Goal: Entertainment & Leisure: Consume media (video, audio)

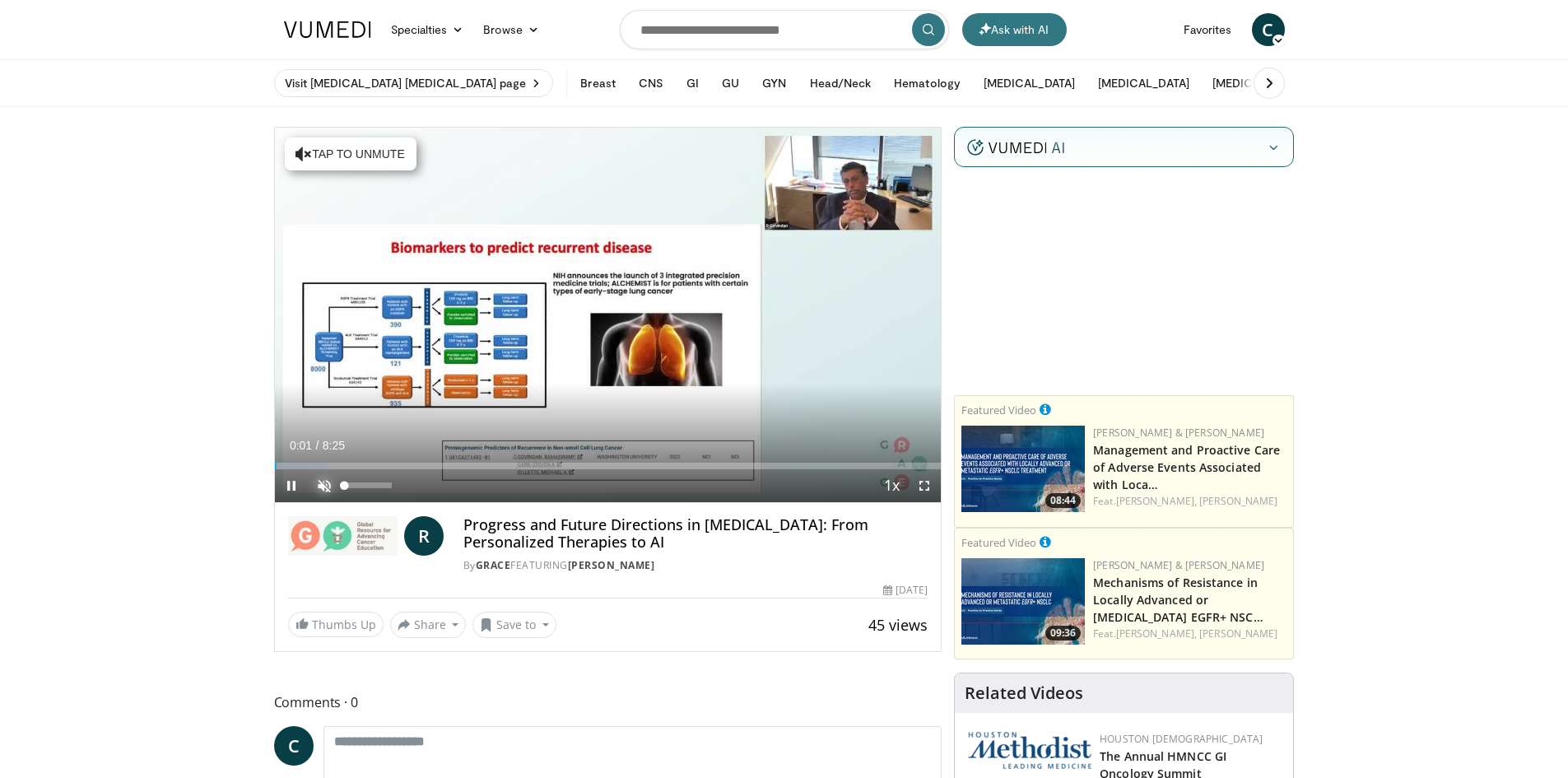
click at [316, 484] on span "Video Player" at bounding box center [324, 485] width 33 height 33
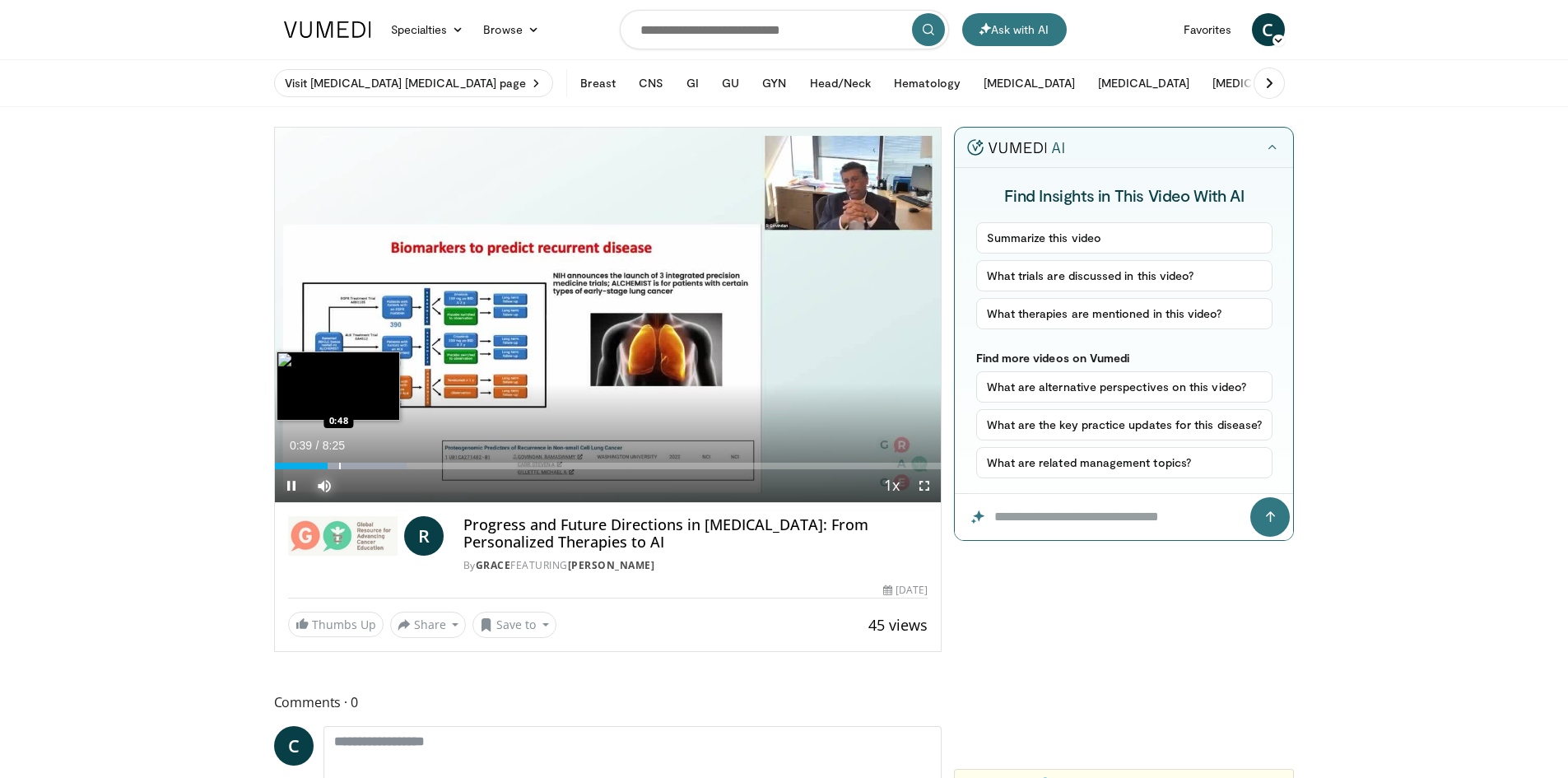
click at [339, 462] on div "Progress Bar" at bounding box center [340, 465] width 2 height 6
click at [365, 463] on div "Progress Bar" at bounding box center [366, 465] width 2 height 6
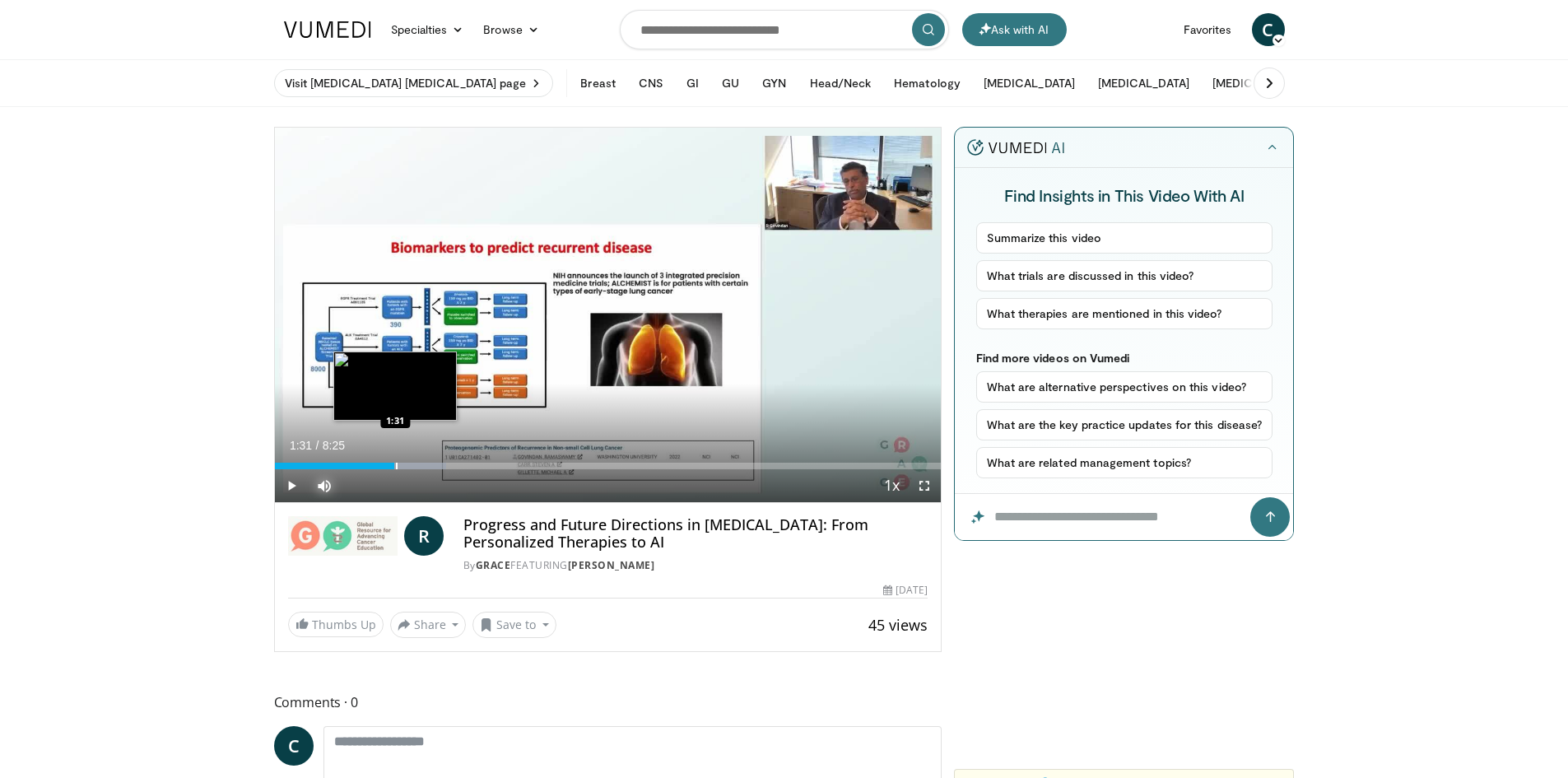
click at [396, 465] on div "Progress Bar" at bounding box center [397, 465] width 2 height 6
click at [417, 465] on div "Progress Bar" at bounding box center [418, 465] width 2 height 6
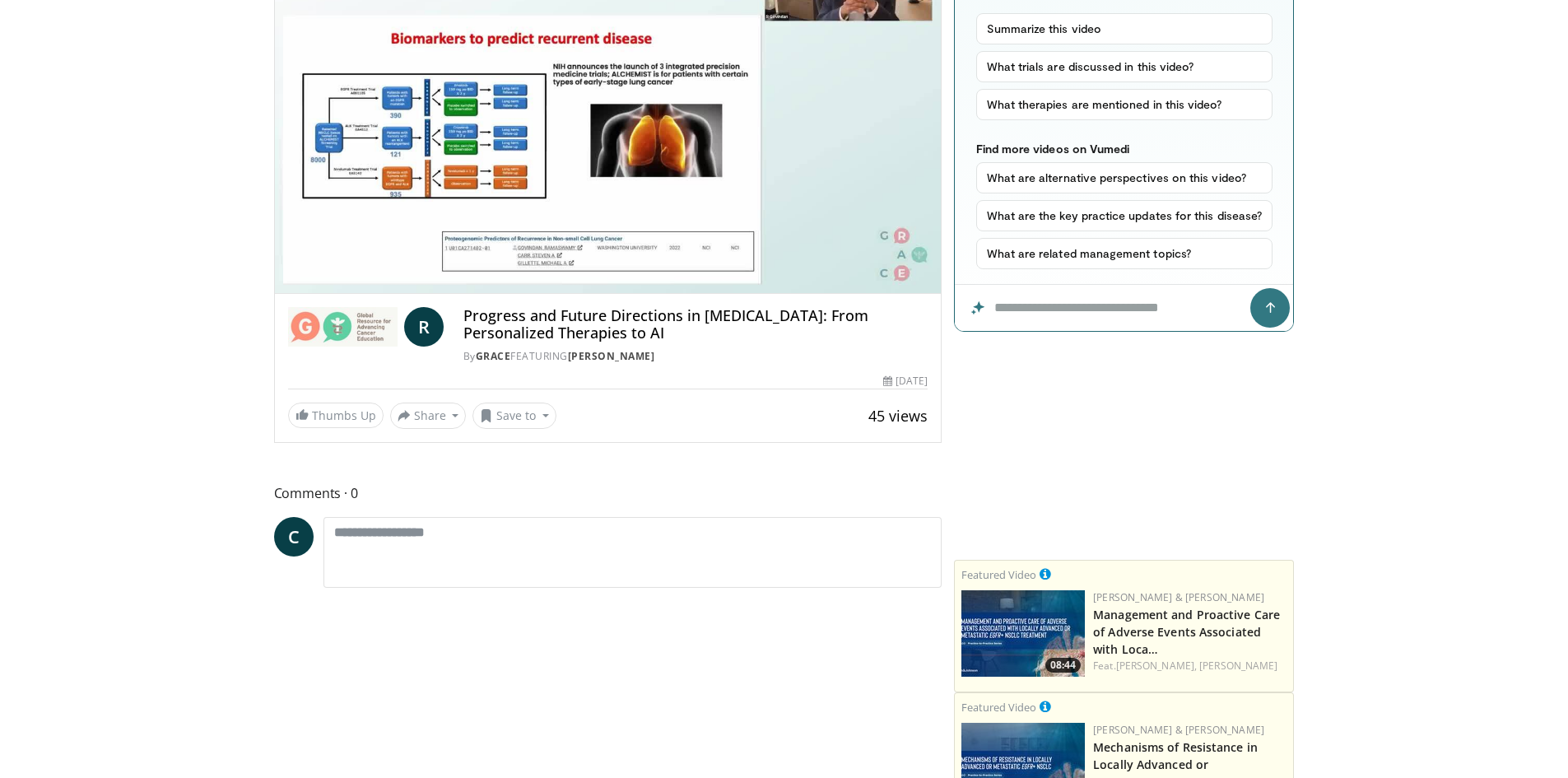
scroll to position [83, 0]
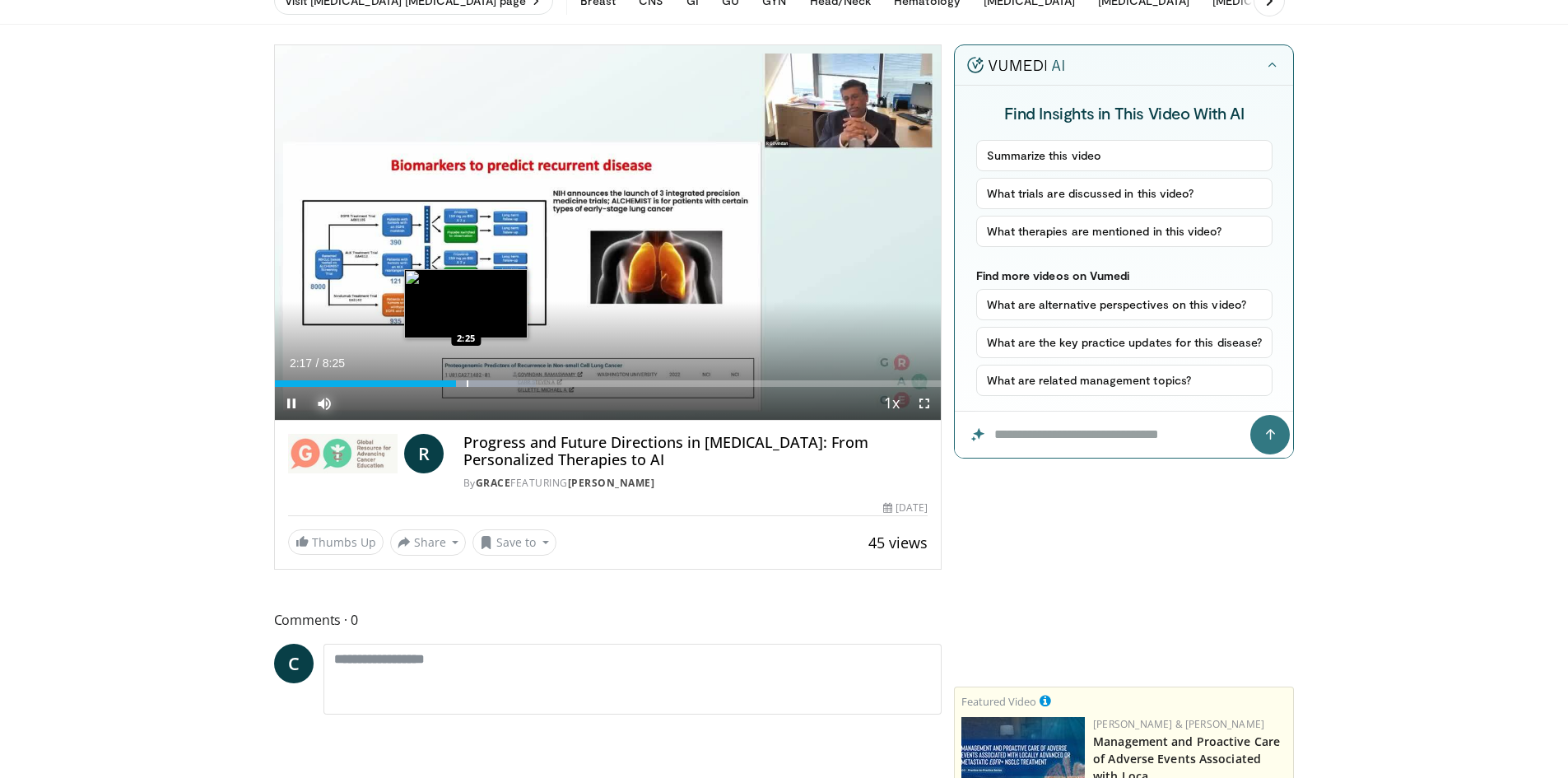
click at [467, 382] on div "Progress Bar" at bounding box center [468, 383] width 2 height 6
click at [489, 385] on div "Progress Bar" at bounding box center [490, 383] width 2 height 6
click at [528, 387] on div "Current Time 2:43 / Duration 8:25 Pause Skip Backward Skip Forward Mute 46% Loa…" at bounding box center [608, 403] width 666 height 33
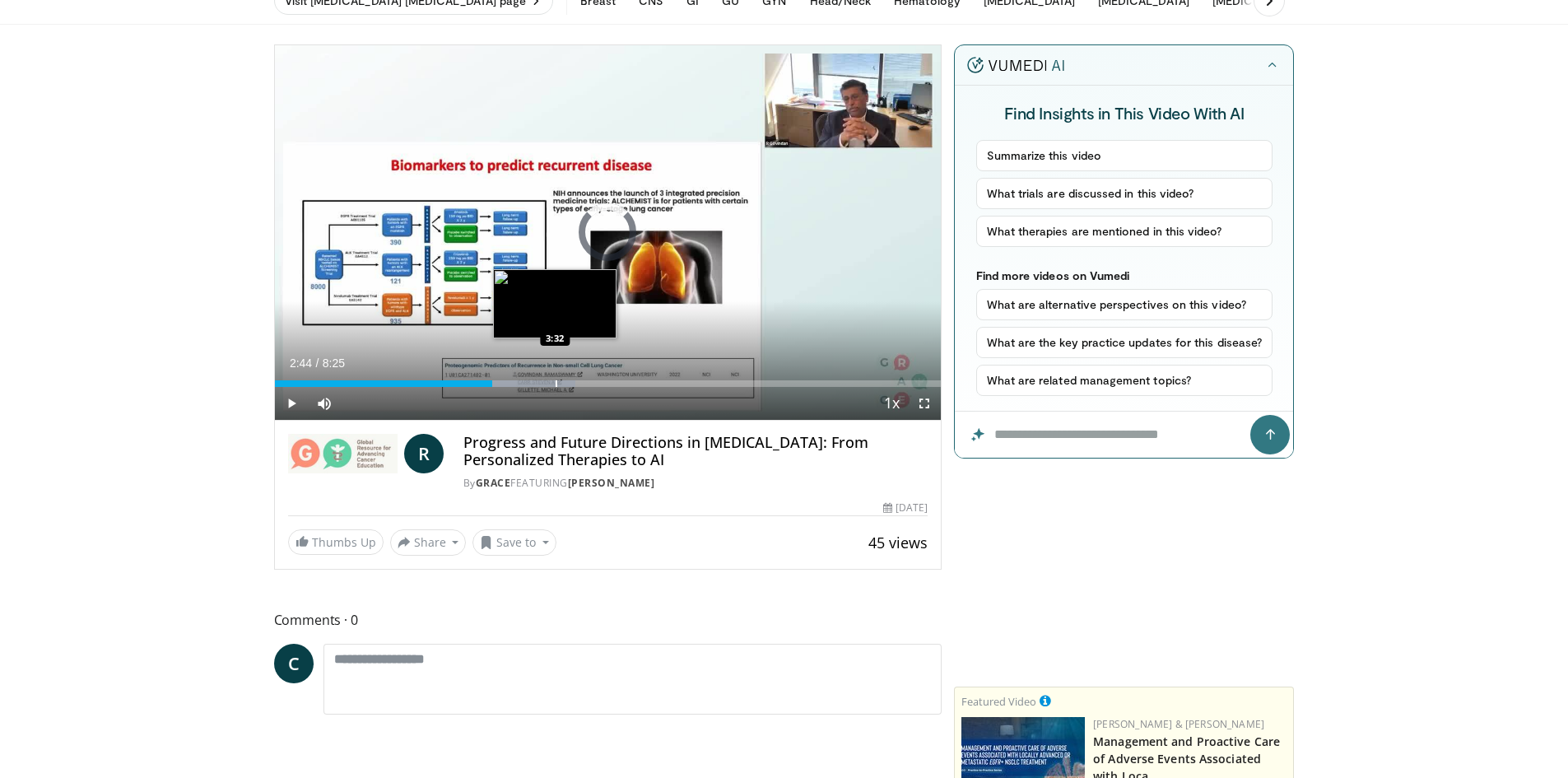
click at [555, 381] on div "Progress Bar" at bounding box center [556, 383] width 2 height 6
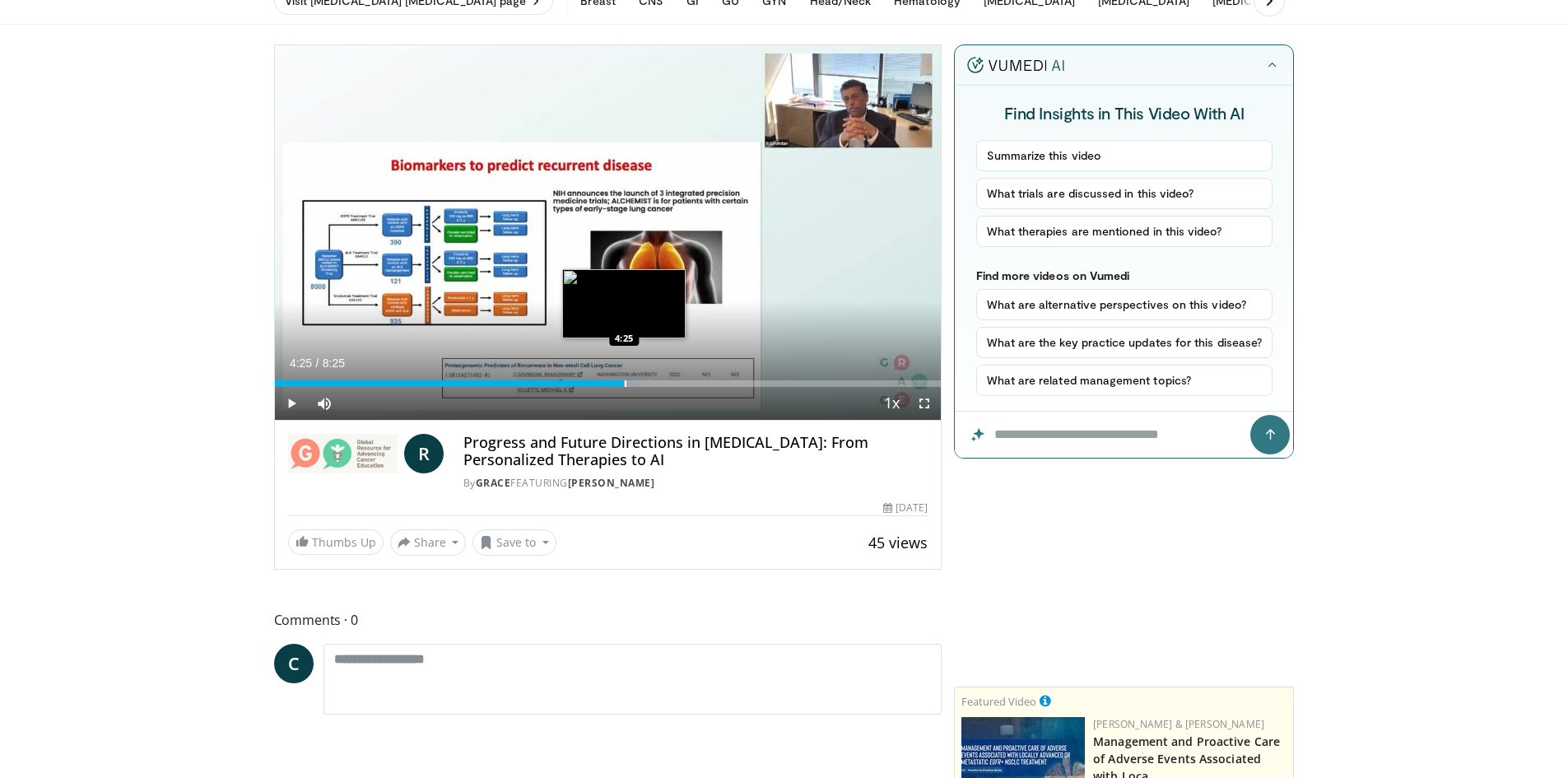
click at [625, 384] on div "Progress Bar" at bounding box center [626, 383] width 2 height 6
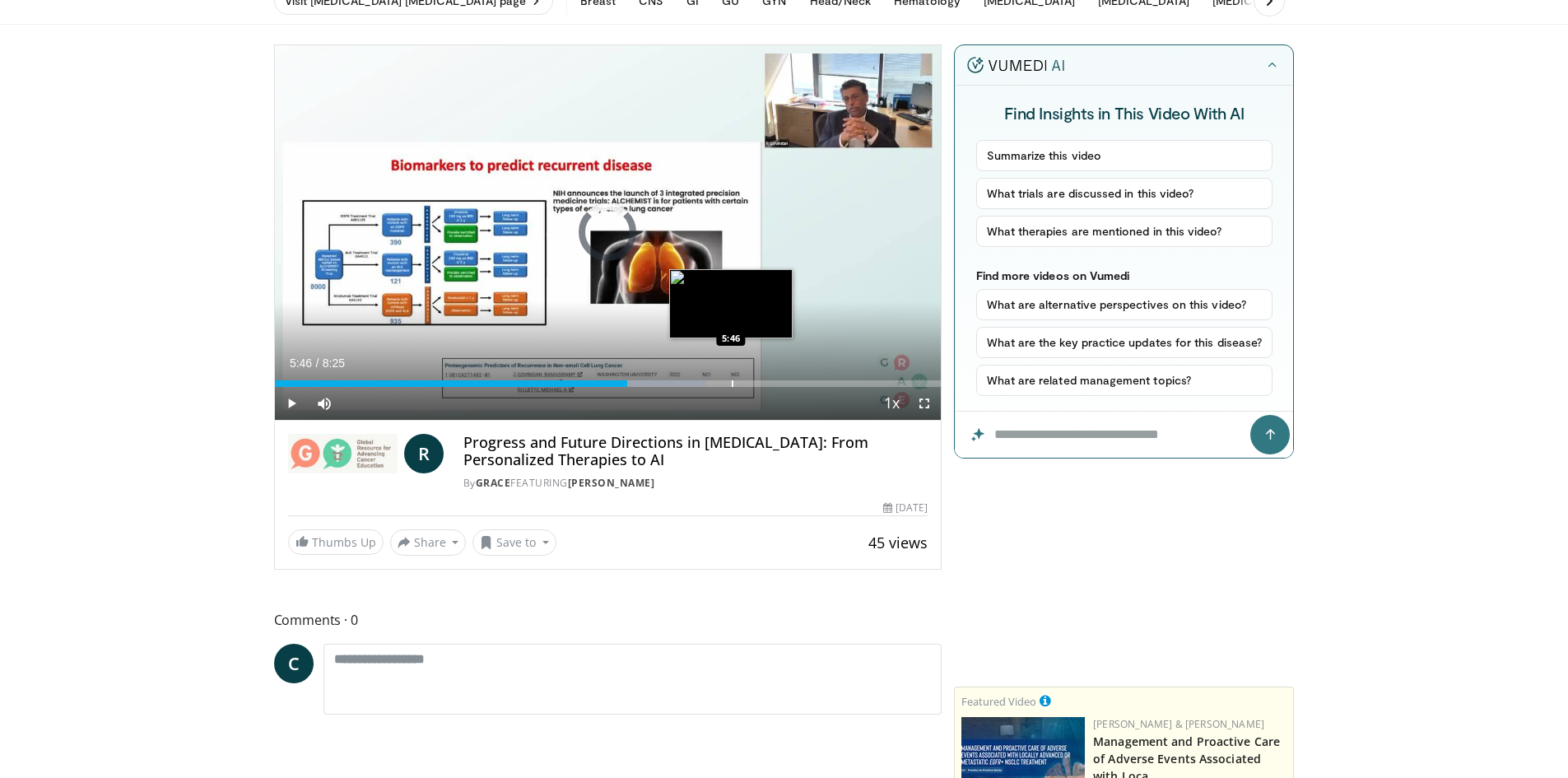
click at [732, 383] on div "Progress Bar" at bounding box center [733, 383] width 2 height 6
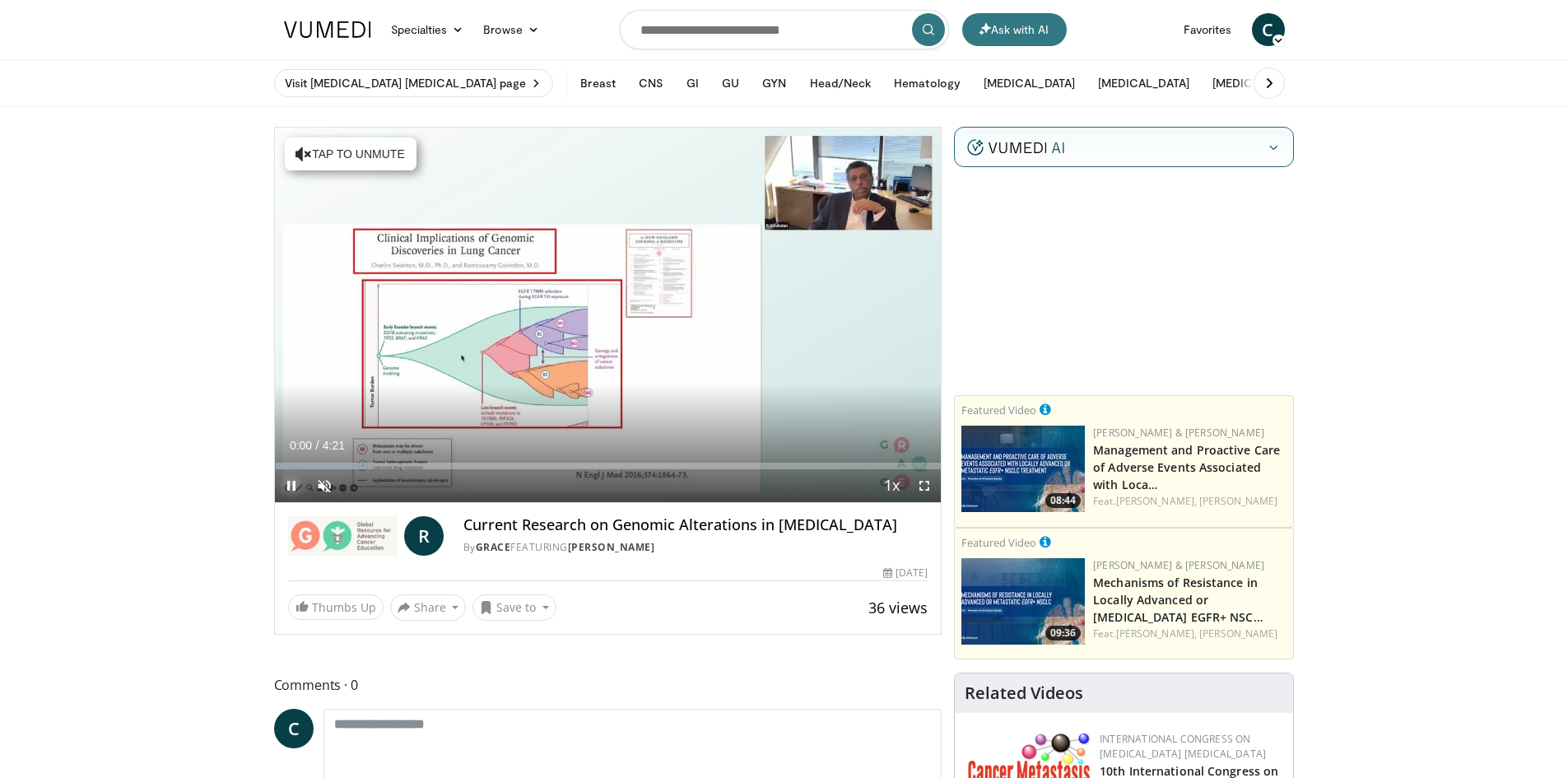
click at [285, 484] on span "Video Player" at bounding box center [291, 485] width 33 height 33
click at [287, 488] on span "Video Player" at bounding box center [291, 485] width 33 height 33
click at [335, 481] on span "Video Player" at bounding box center [324, 485] width 33 height 33
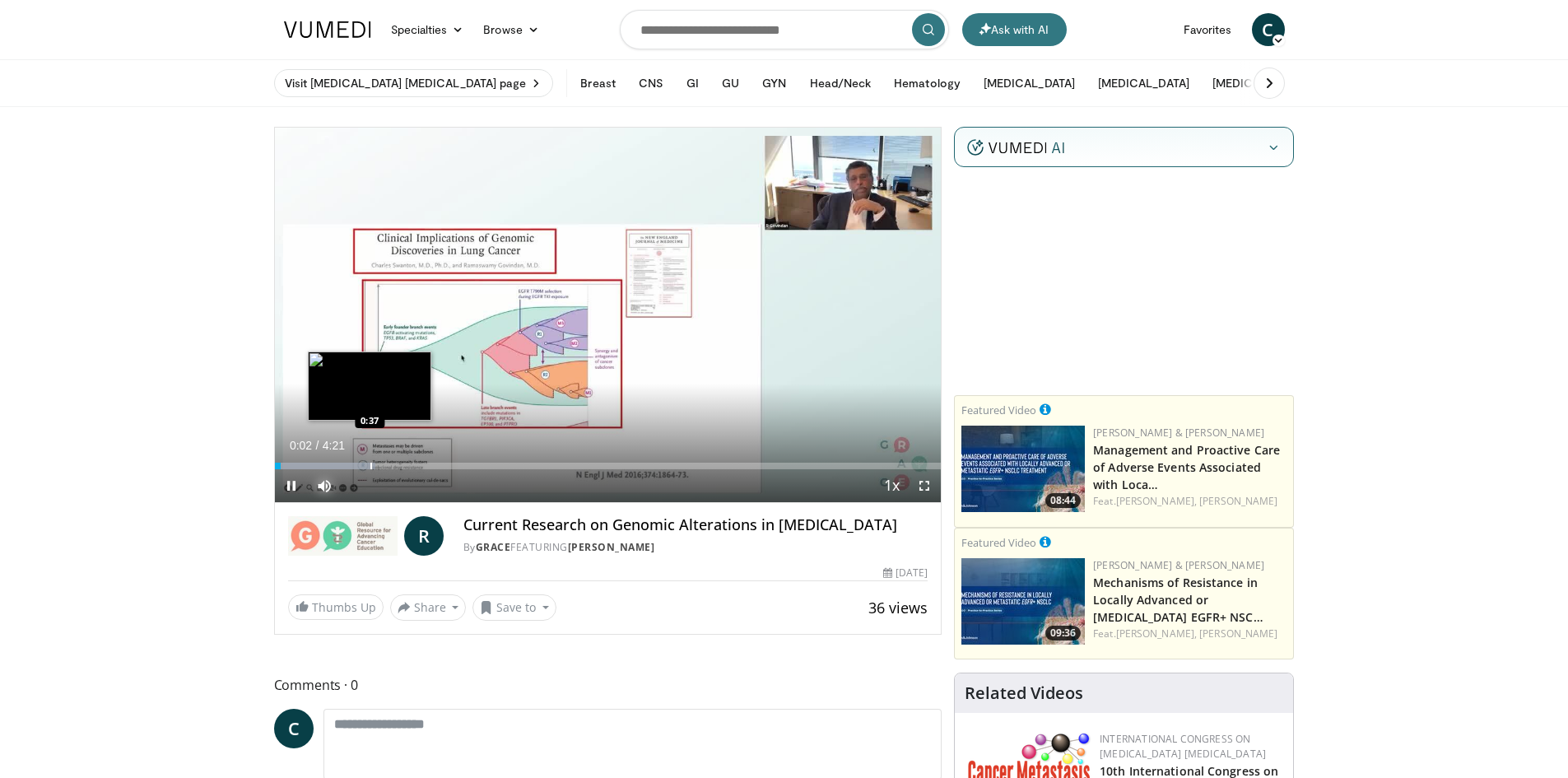
click at [370, 462] on div "Progress Bar" at bounding box center [371, 465] width 2 height 6
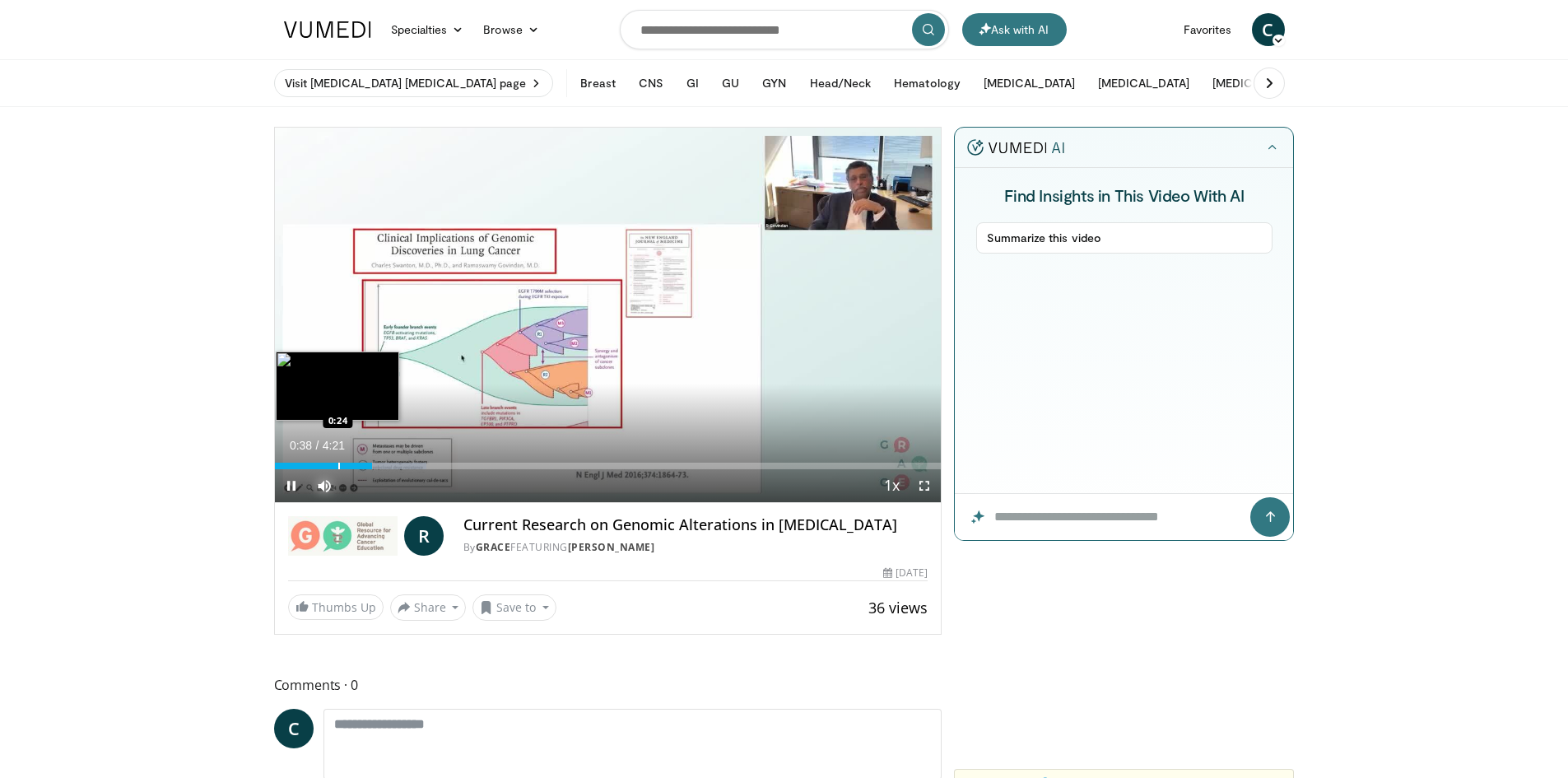
click at [338, 462] on div "Progress Bar" at bounding box center [339, 465] width 2 height 6
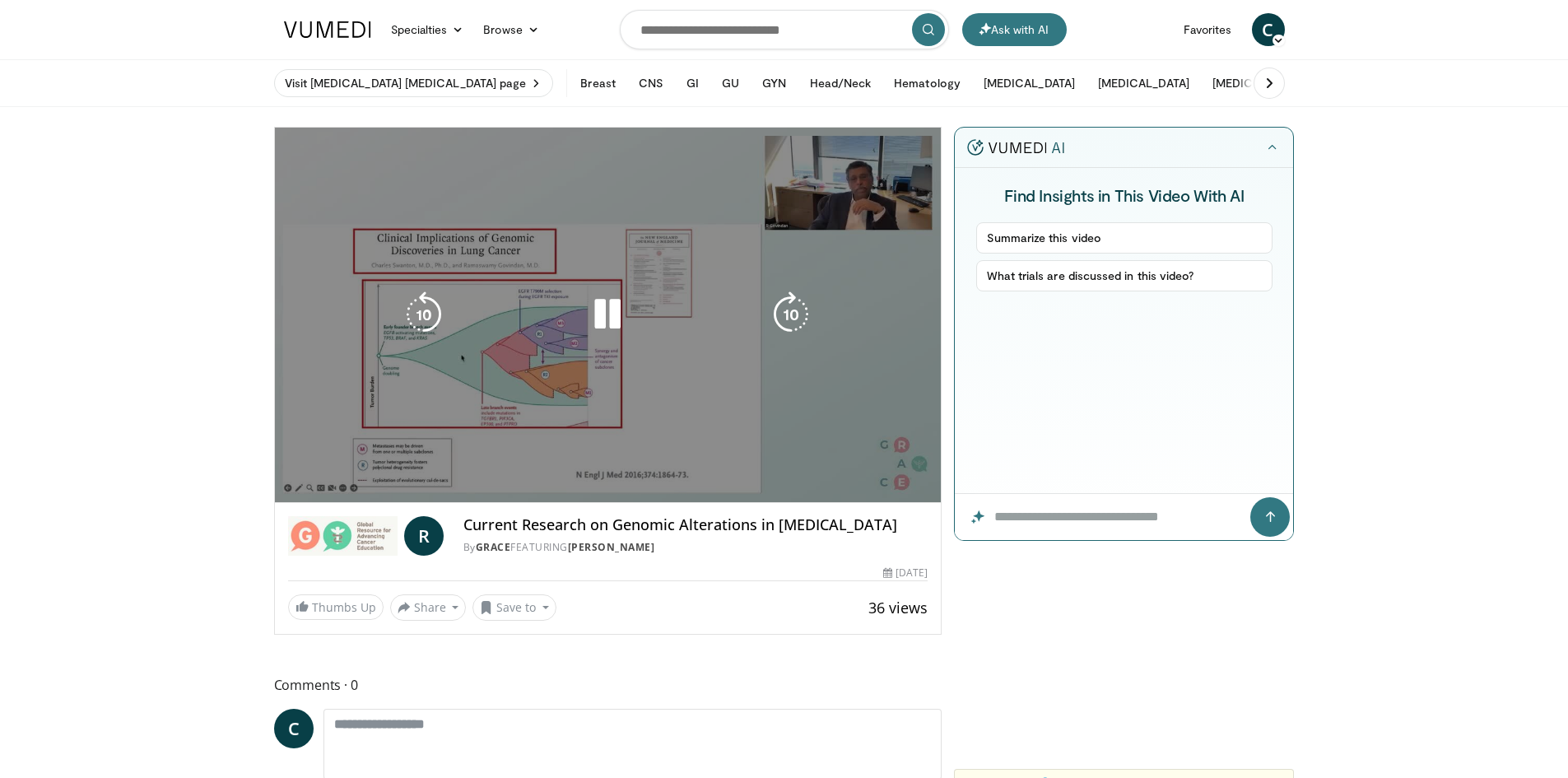
click at [297, 466] on div "10 seconds Tap to unmute" at bounding box center [608, 315] width 666 height 374
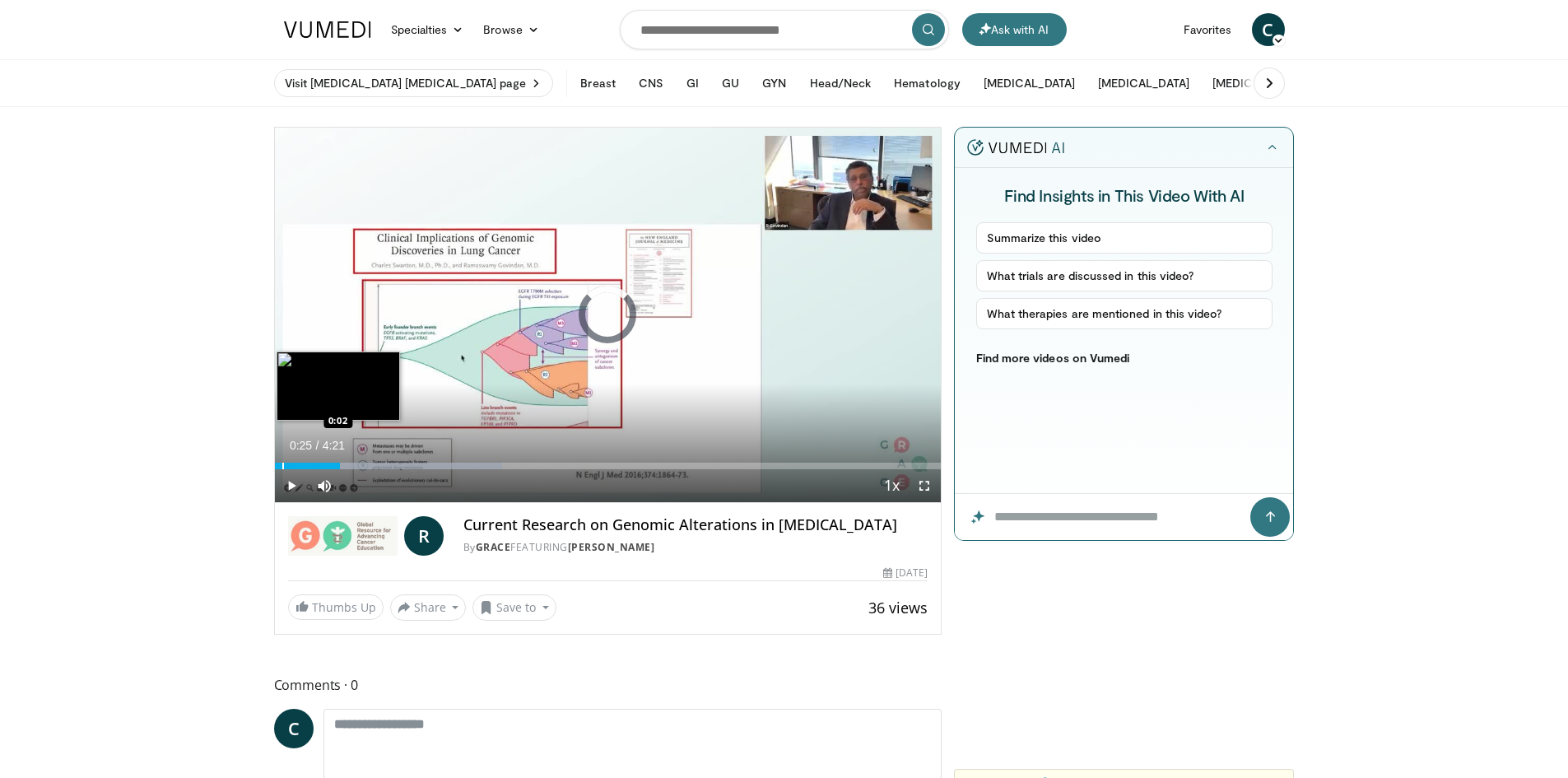
click at [282, 468] on div "Progress Bar" at bounding box center [283, 465] width 2 height 6
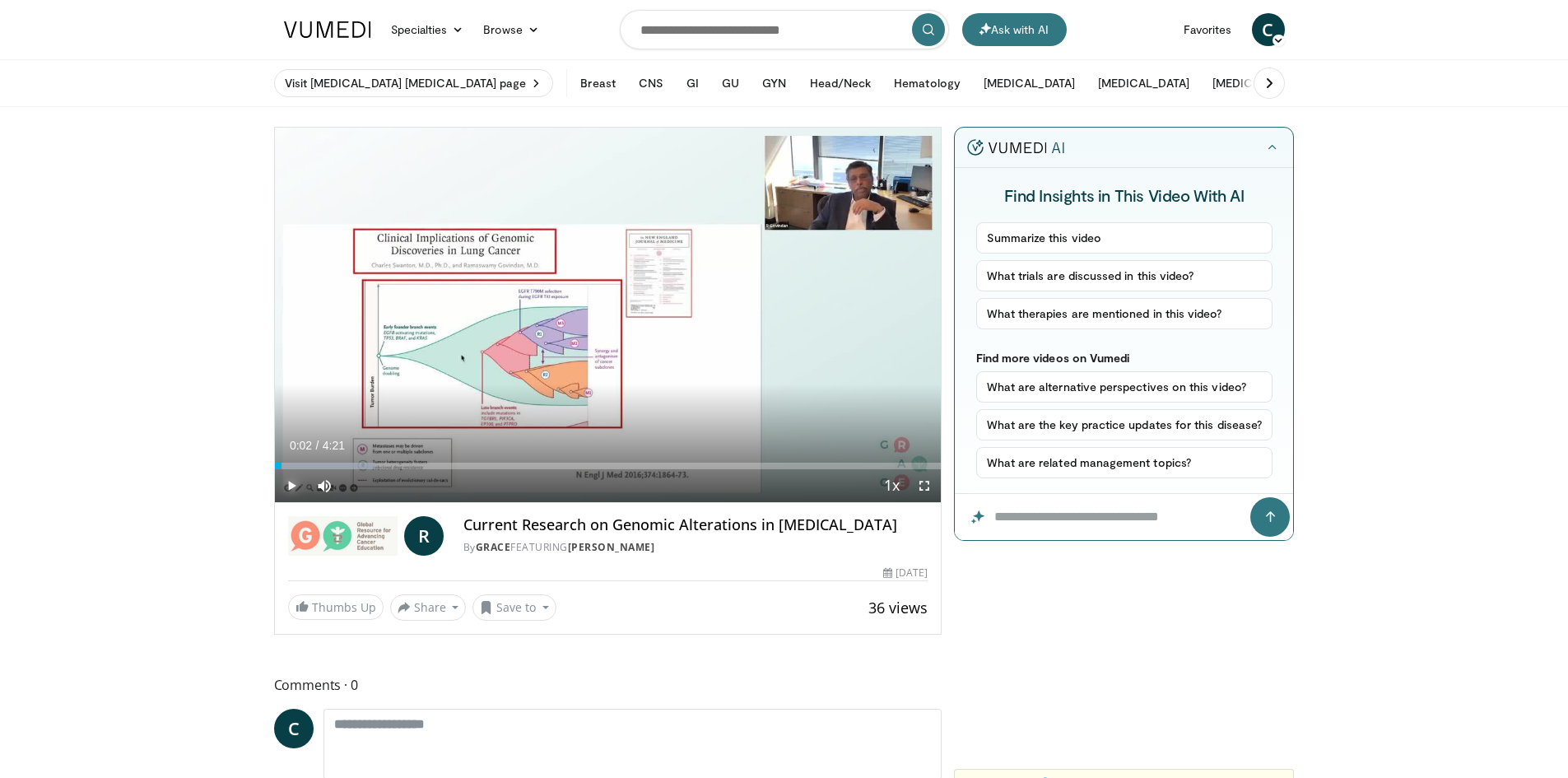
click at [288, 488] on span "Video Player" at bounding box center [291, 485] width 33 height 33
click at [335, 465] on div "Progress Bar" at bounding box center [336, 465] width 2 height 6
click at [369, 466] on div "Progress Bar" at bounding box center [369, 465] width 2 height 6
click at [483, 473] on div "Current Time 0:39 / Duration 4:21 Pause Skip Backward Skip Forward Mute 0% Load…" at bounding box center [608, 485] width 666 height 33
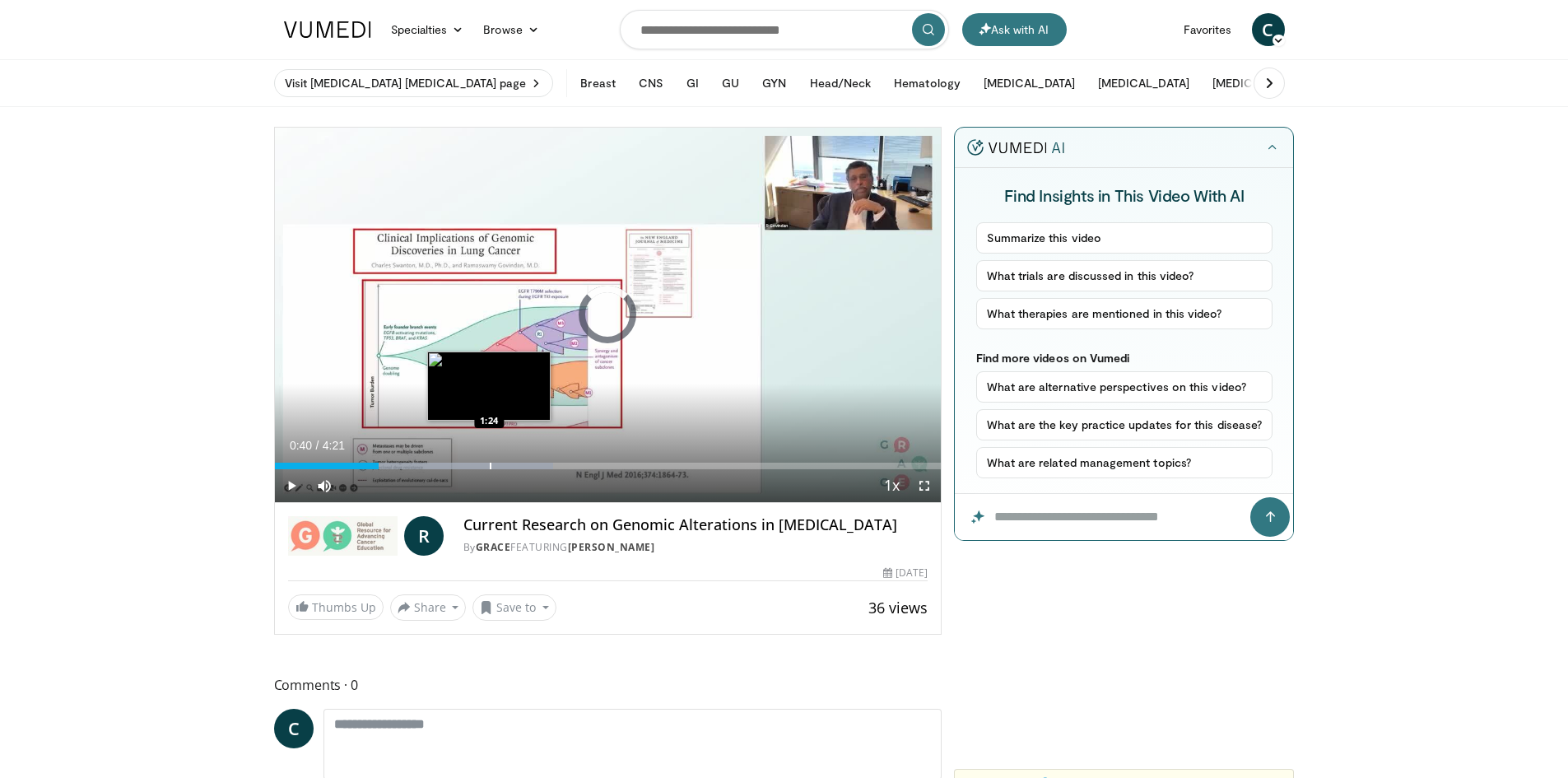
click at [492, 462] on div "Progress Bar" at bounding box center [429, 465] width 248 height 6
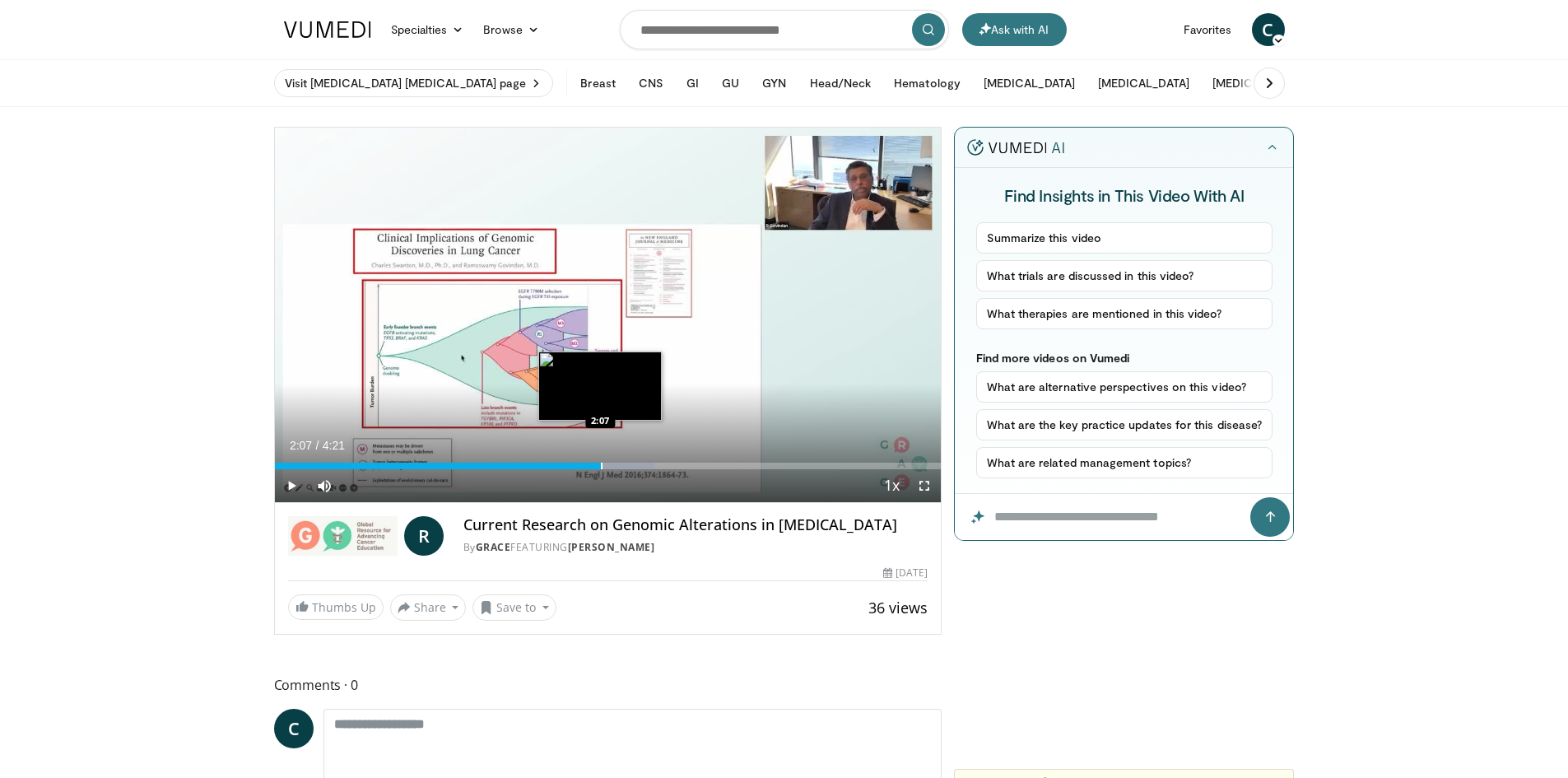
click at [601, 462] on div "Progress Bar" at bounding box center [602, 465] width 2 height 6
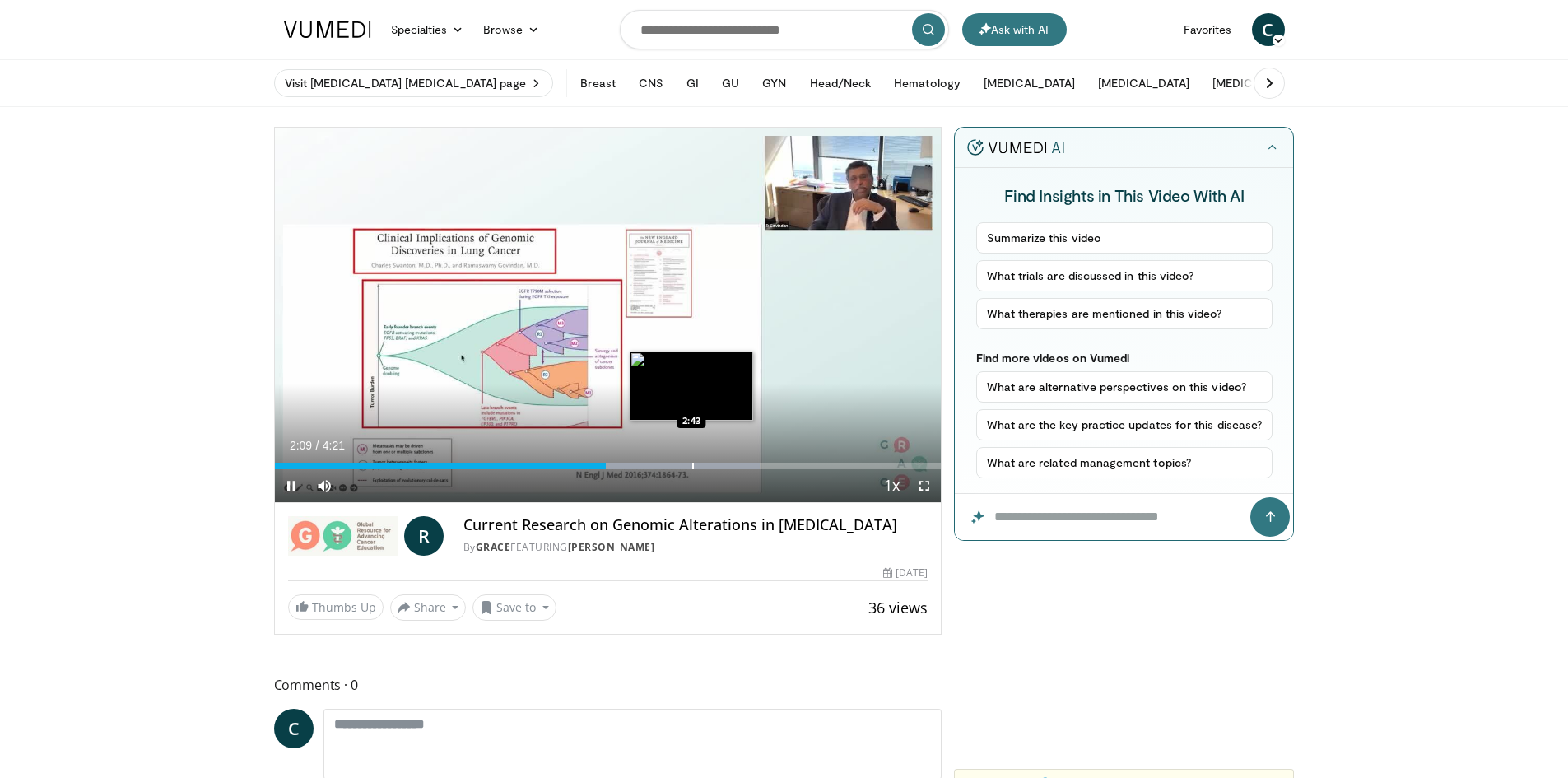
click at [692, 467] on div "Progress Bar" at bounding box center [693, 465] width 2 height 6
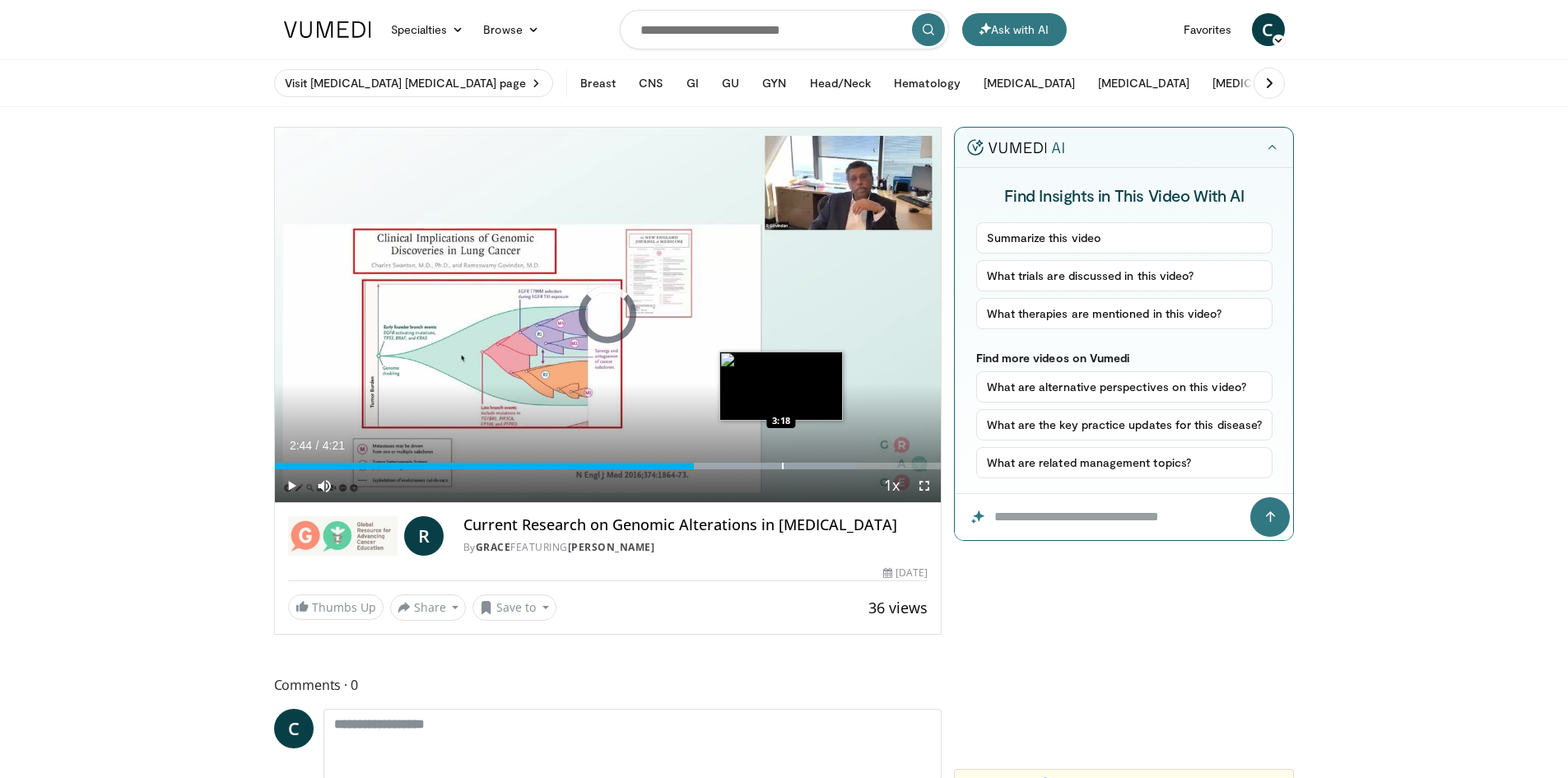
click at [782, 462] on div "Progress Bar" at bounding box center [783, 465] width 2 height 6
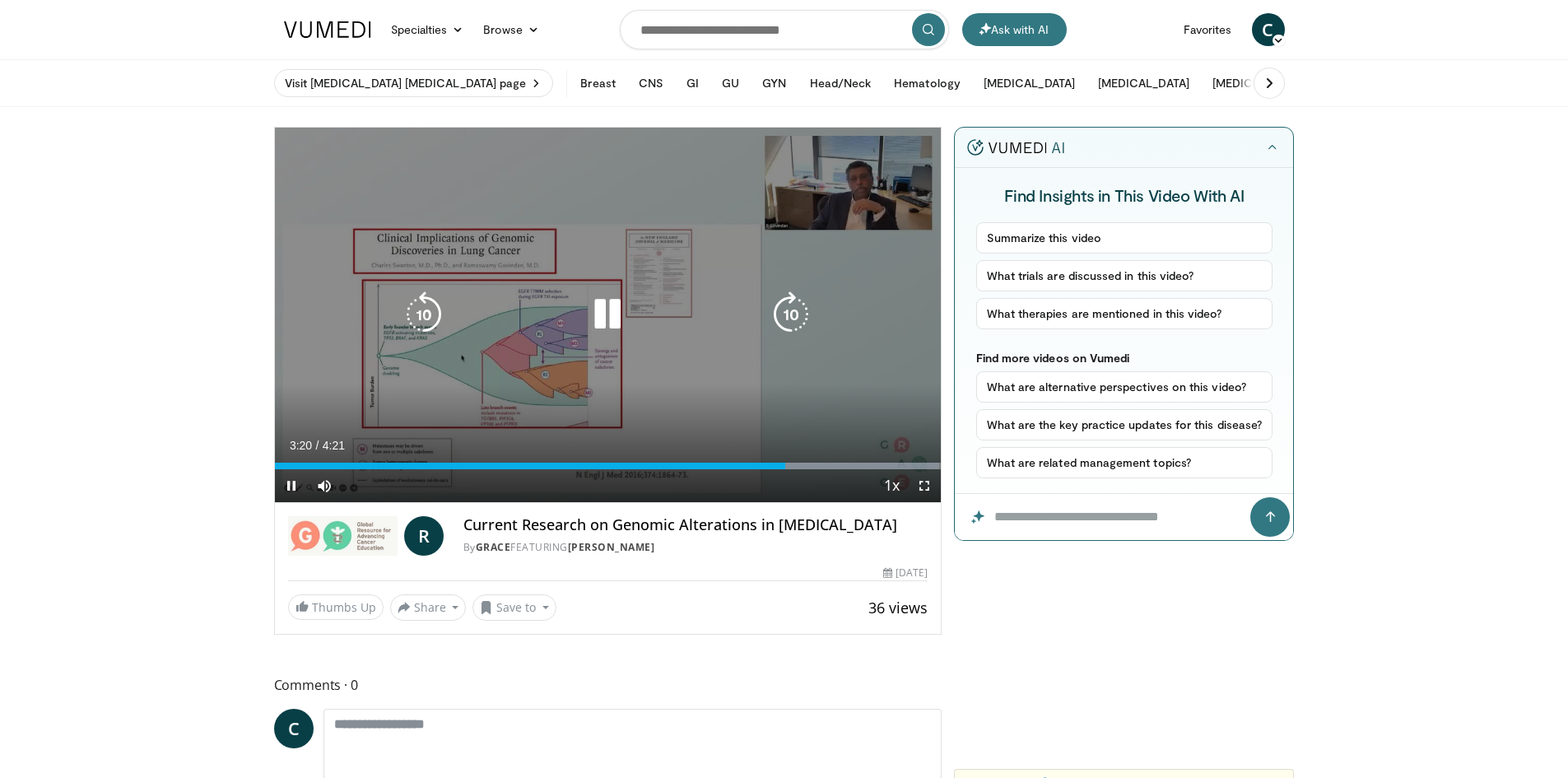
click at [839, 456] on div "Loaded : 99.68% 3:20 3:38" at bounding box center [608, 461] width 666 height 16
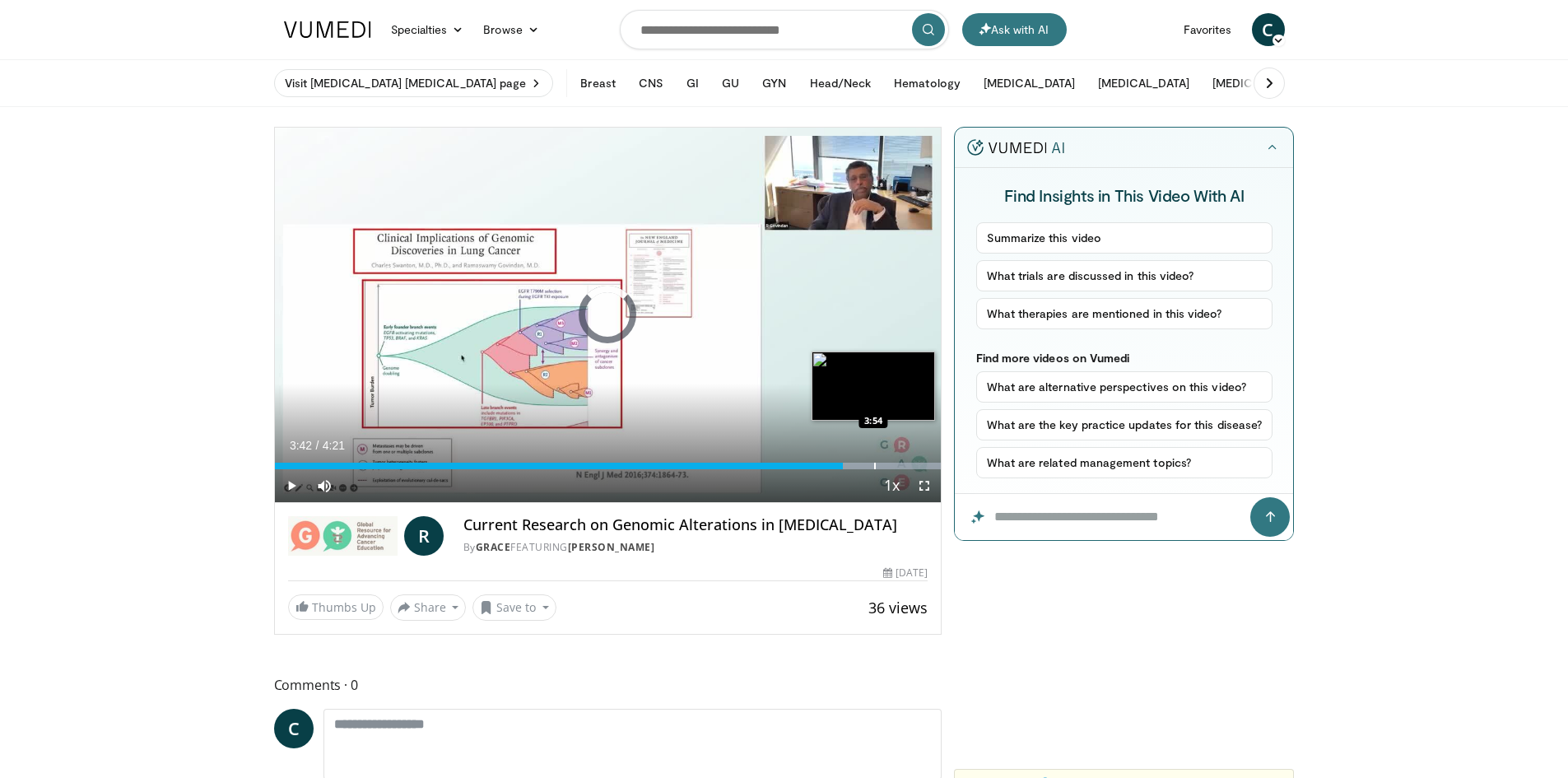
click at [874, 463] on div "Progress Bar" at bounding box center [875, 465] width 2 height 6
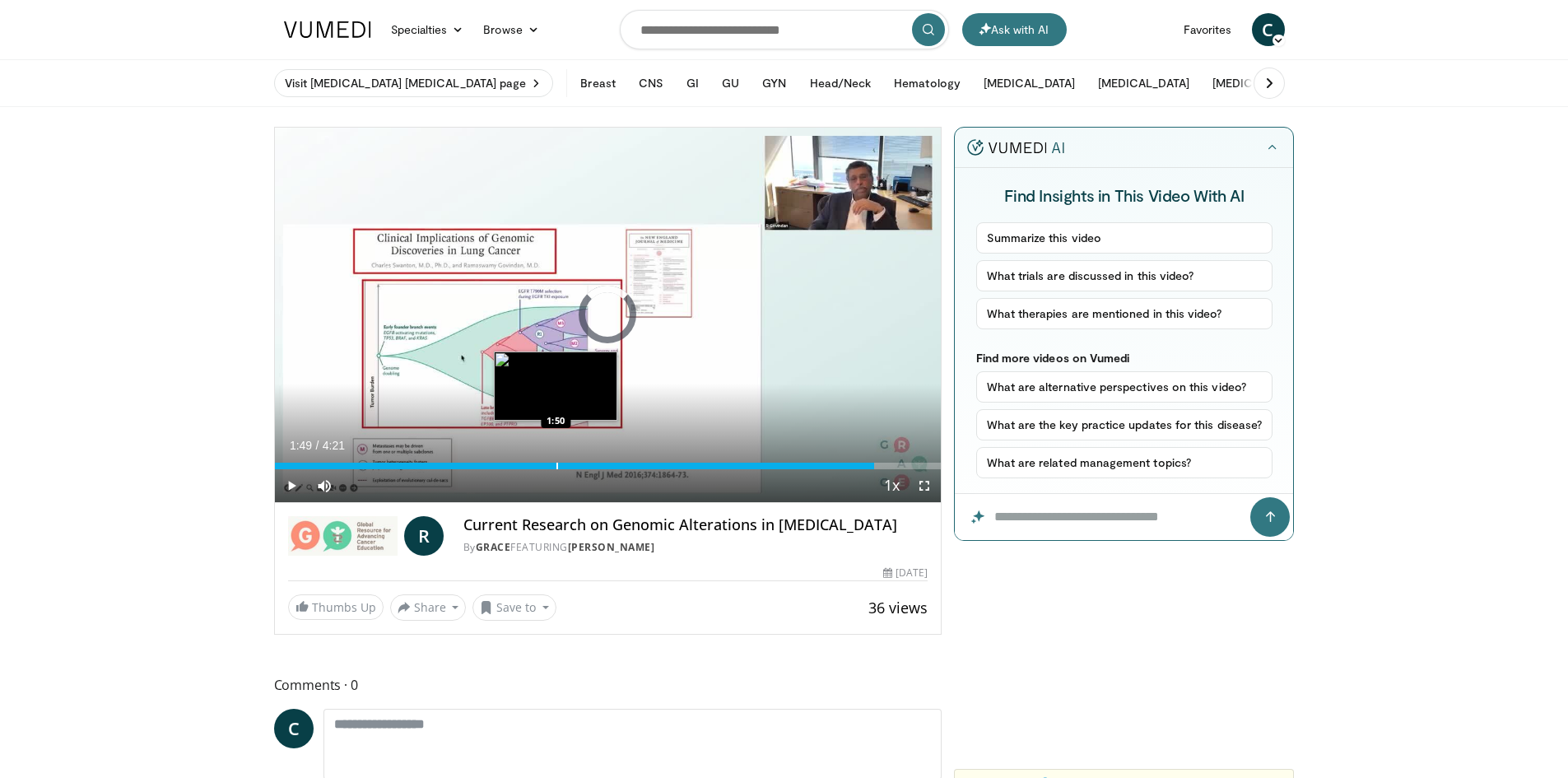
click at [555, 460] on div "Loaded : 0.00% 1:49 1:50" at bounding box center [608, 461] width 666 height 16
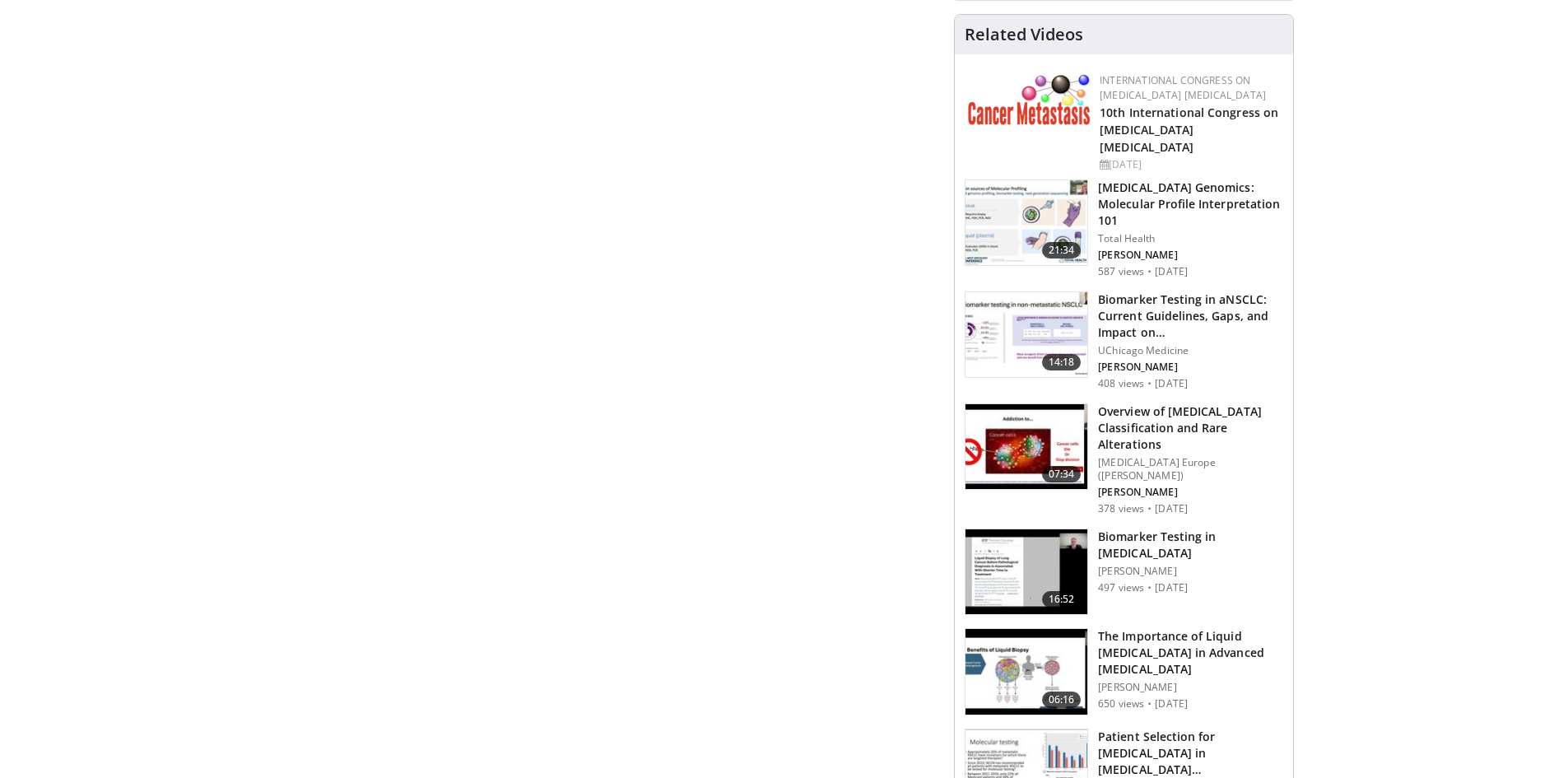
scroll to position [1121, 0]
